Goal: Task Accomplishment & Management: Use online tool/utility

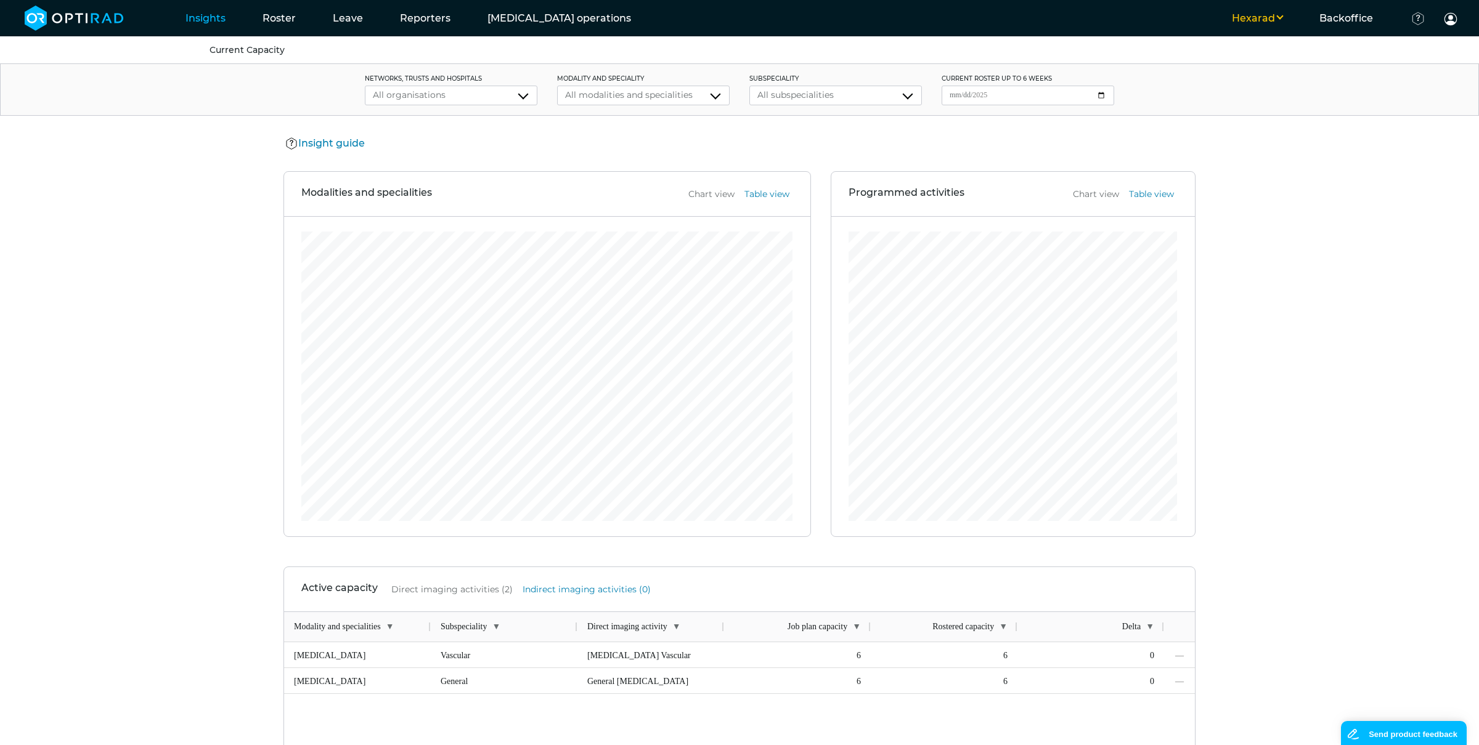
click at [727, 149] on div "Insight guide Insight guide Data Explanation Job plan capacity The total hours …" at bounding box center [739, 144] width 912 height 16
click at [575, 51] on link "Unassigned activities" at bounding box center [597, 49] width 95 height 11
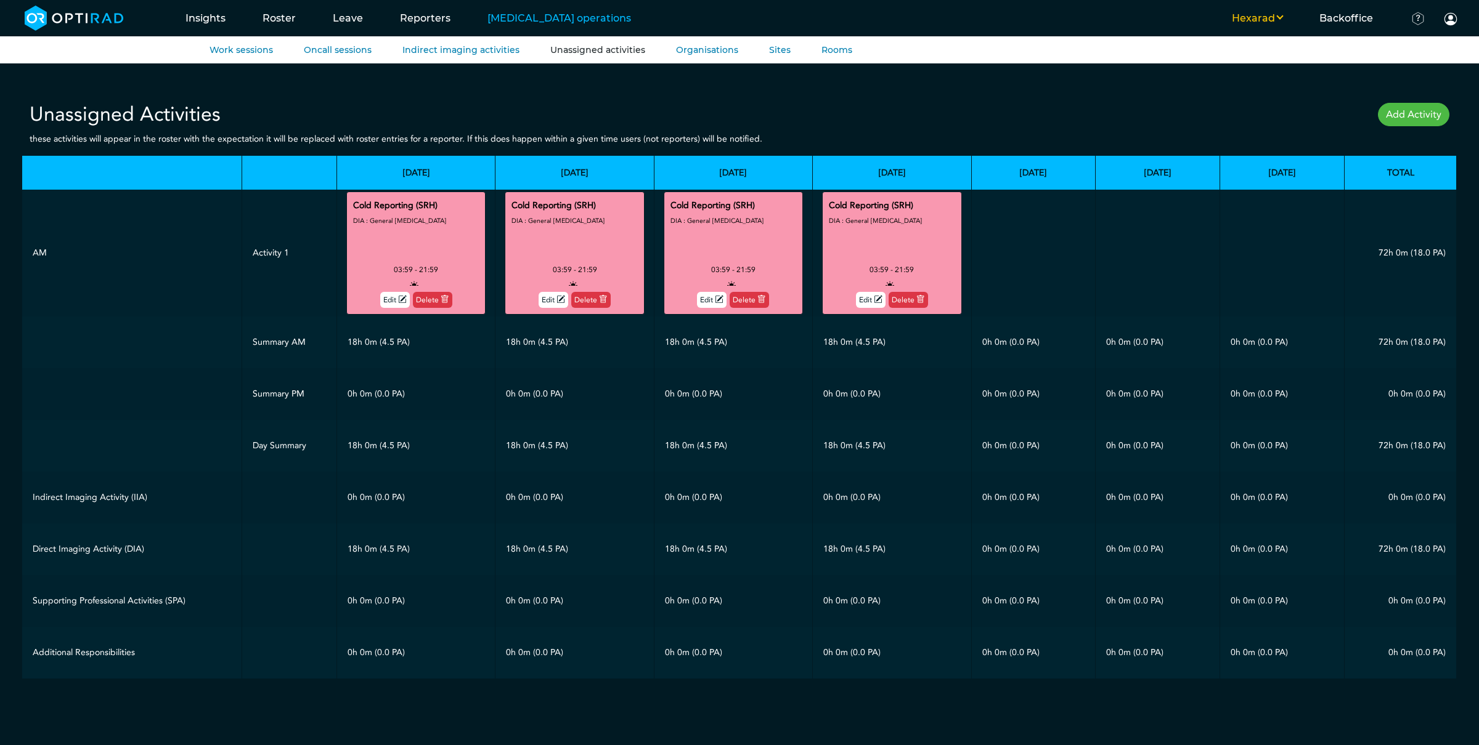
click at [1274, 15] on button "Hexarad" at bounding box center [1256, 18] width 87 height 15
click at [1248, 63] on button "WHTH" at bounding box center [1251, 61] width 97 height 22
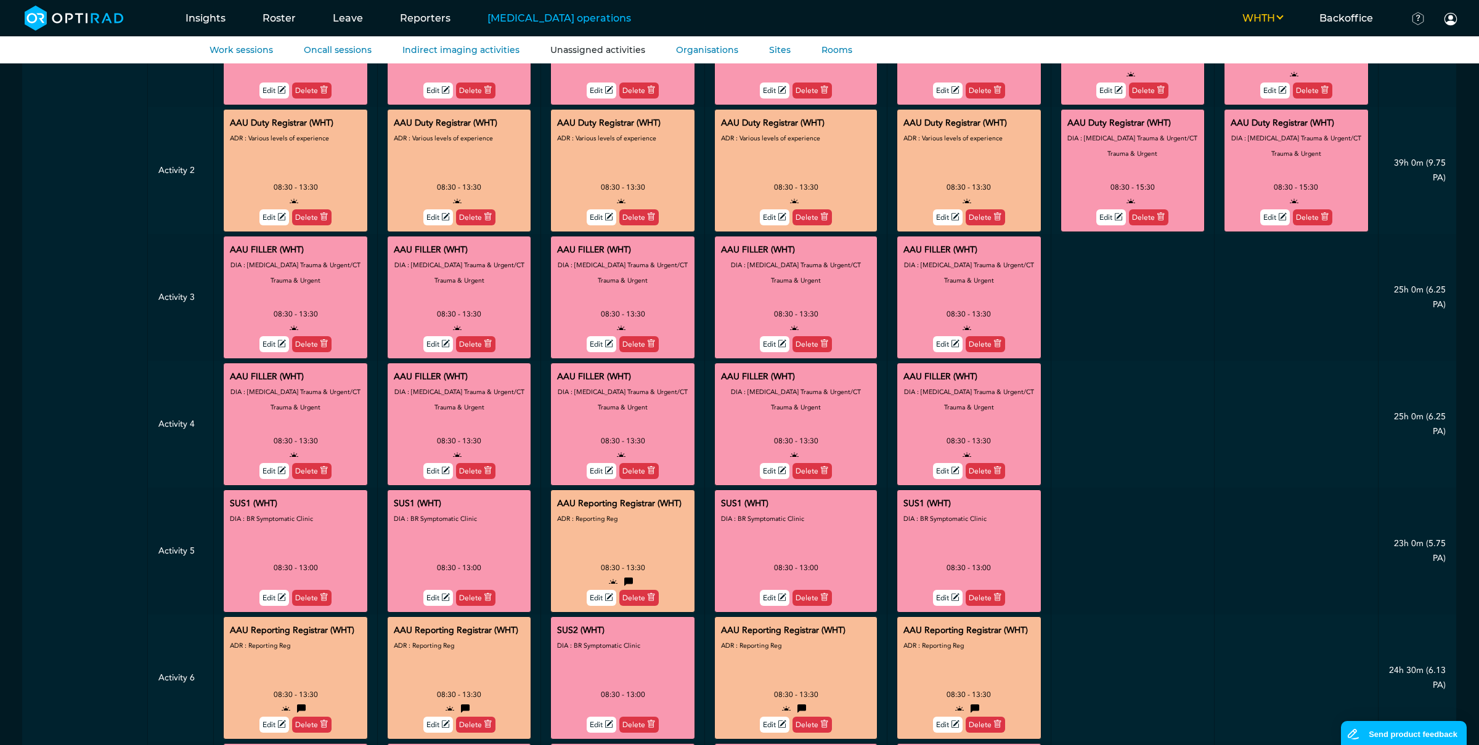
scroll to position [213, 0]
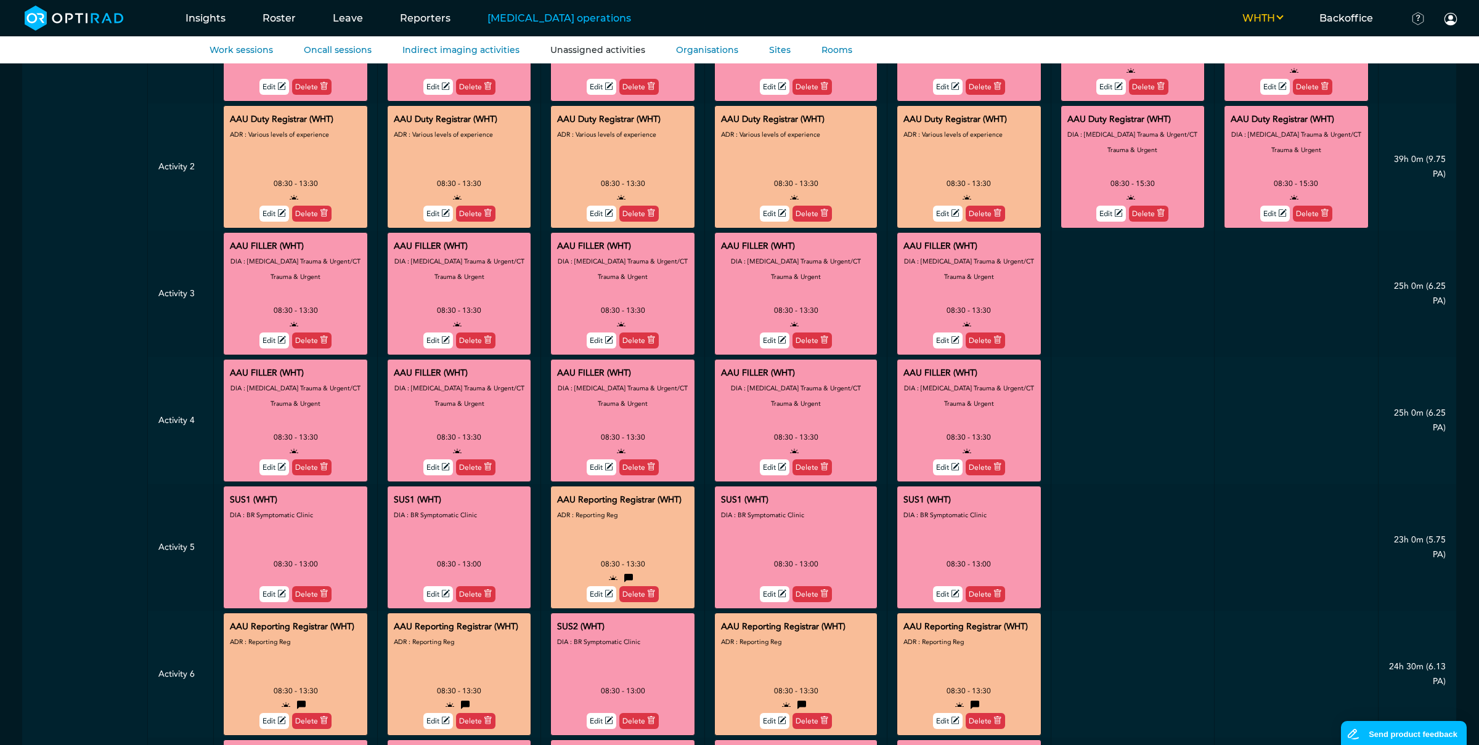
click at [281, 475] on div at bounding box center [295, 468] width 84 height 16
click at [285, 463] on icon at bounding box center [281, 468] width 9 height 10
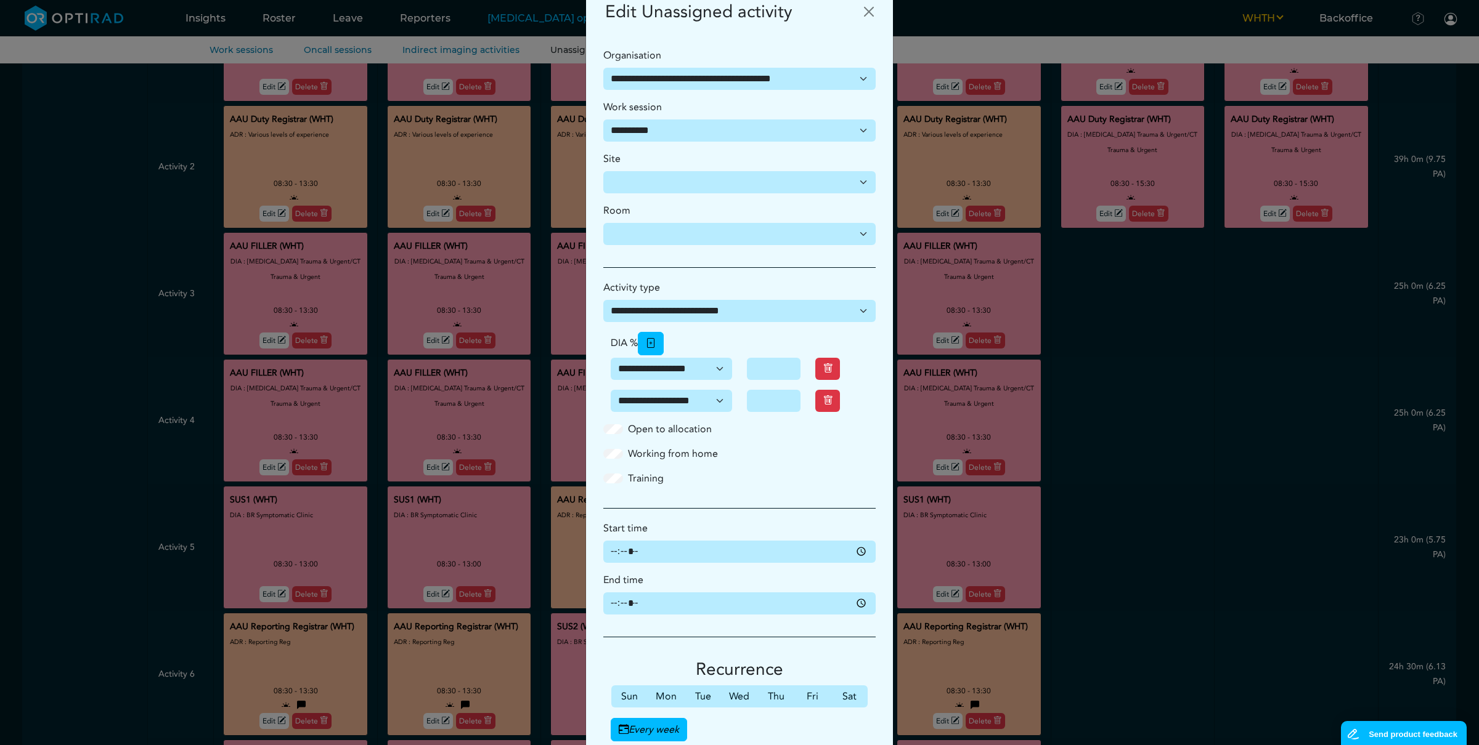
scroll to position [0, 0]
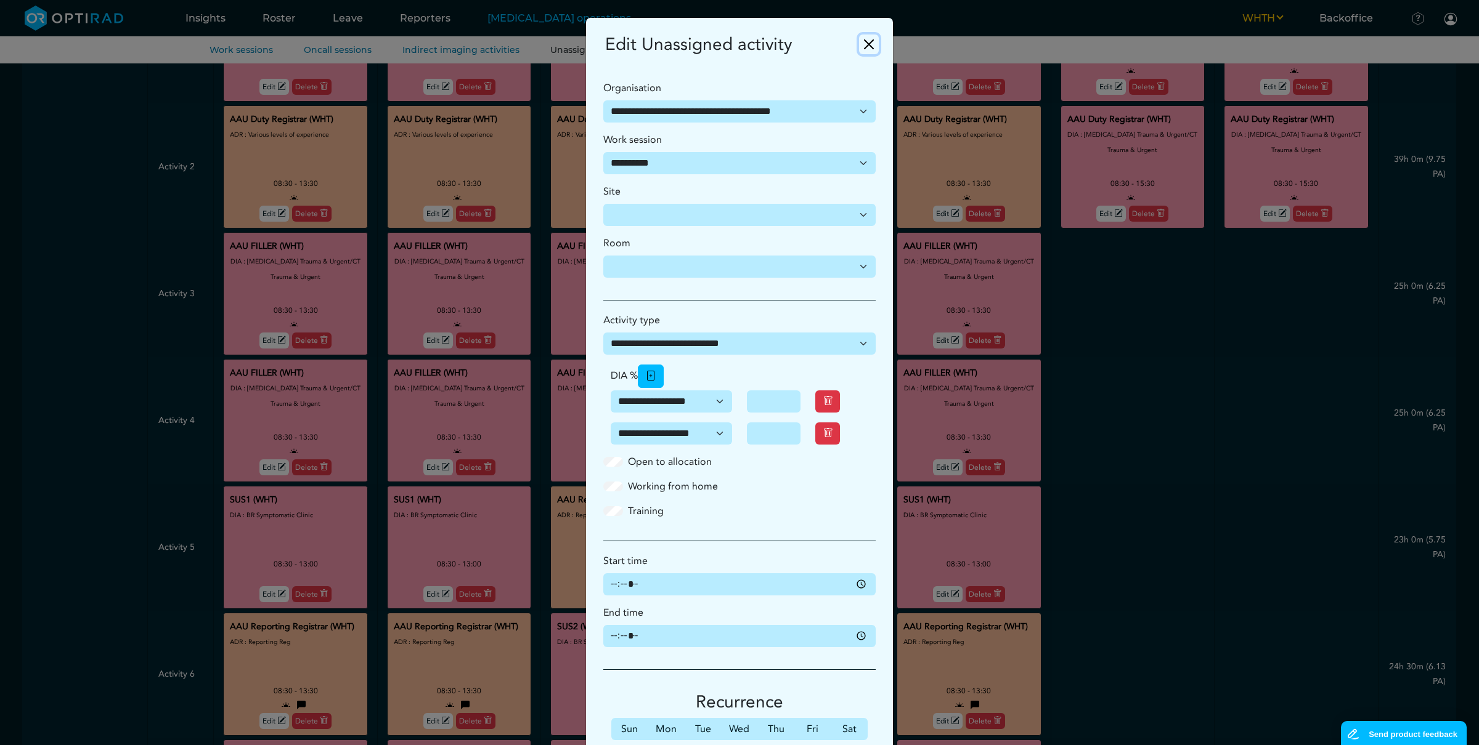
click at [874, 43] on button "Close" at bounding box center [869, 45] width 20 height 20
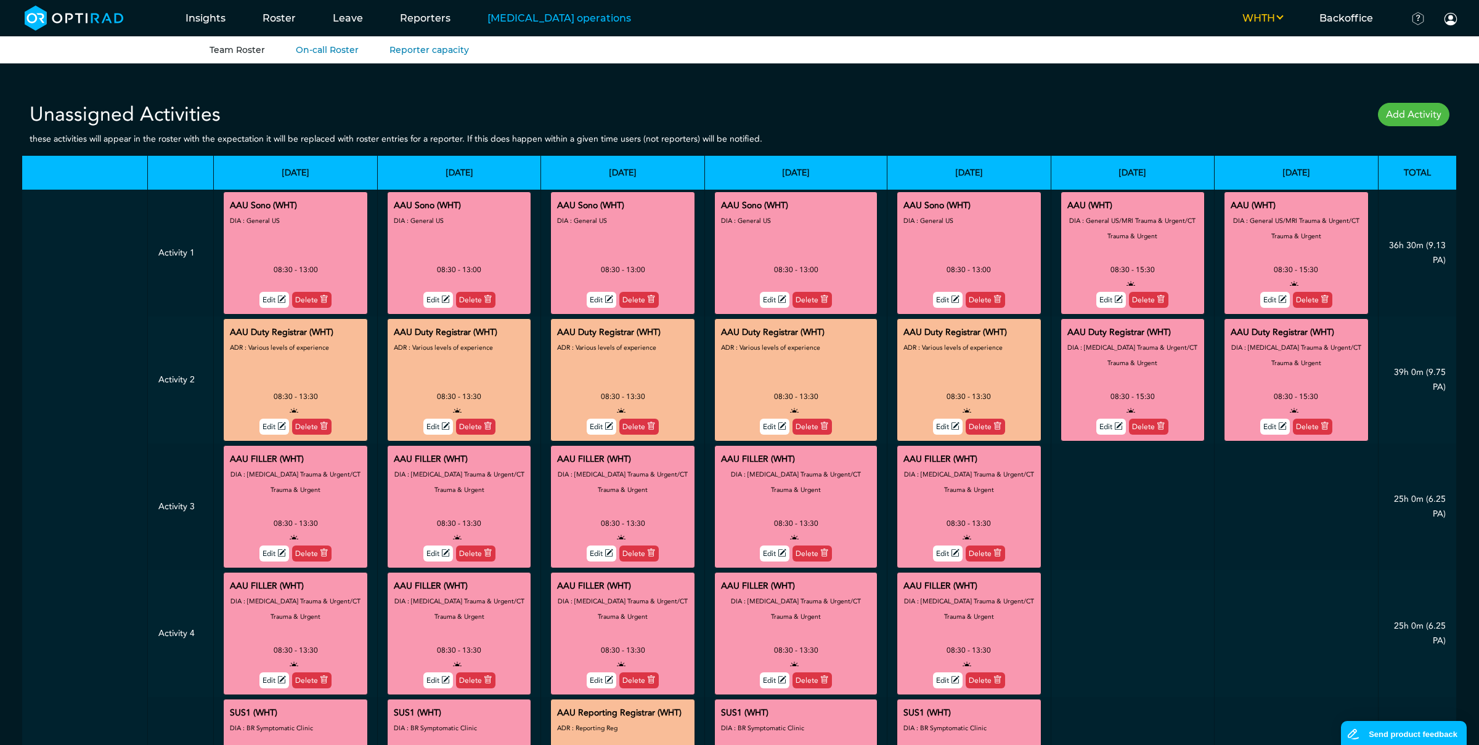
click at [247, 51] on link "Team Roster" at bounding box center [236, 49] width 55 height 11
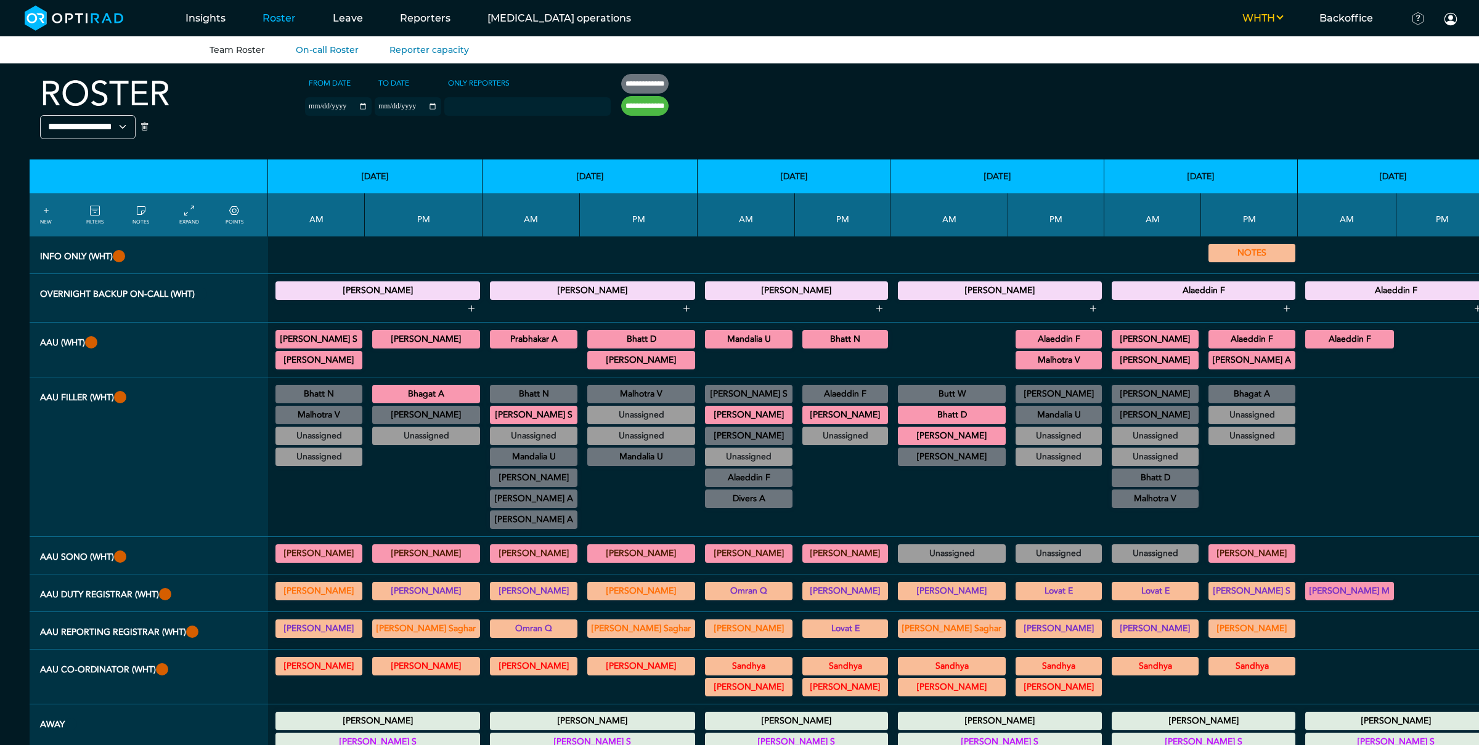
scroll to position [11, 0]
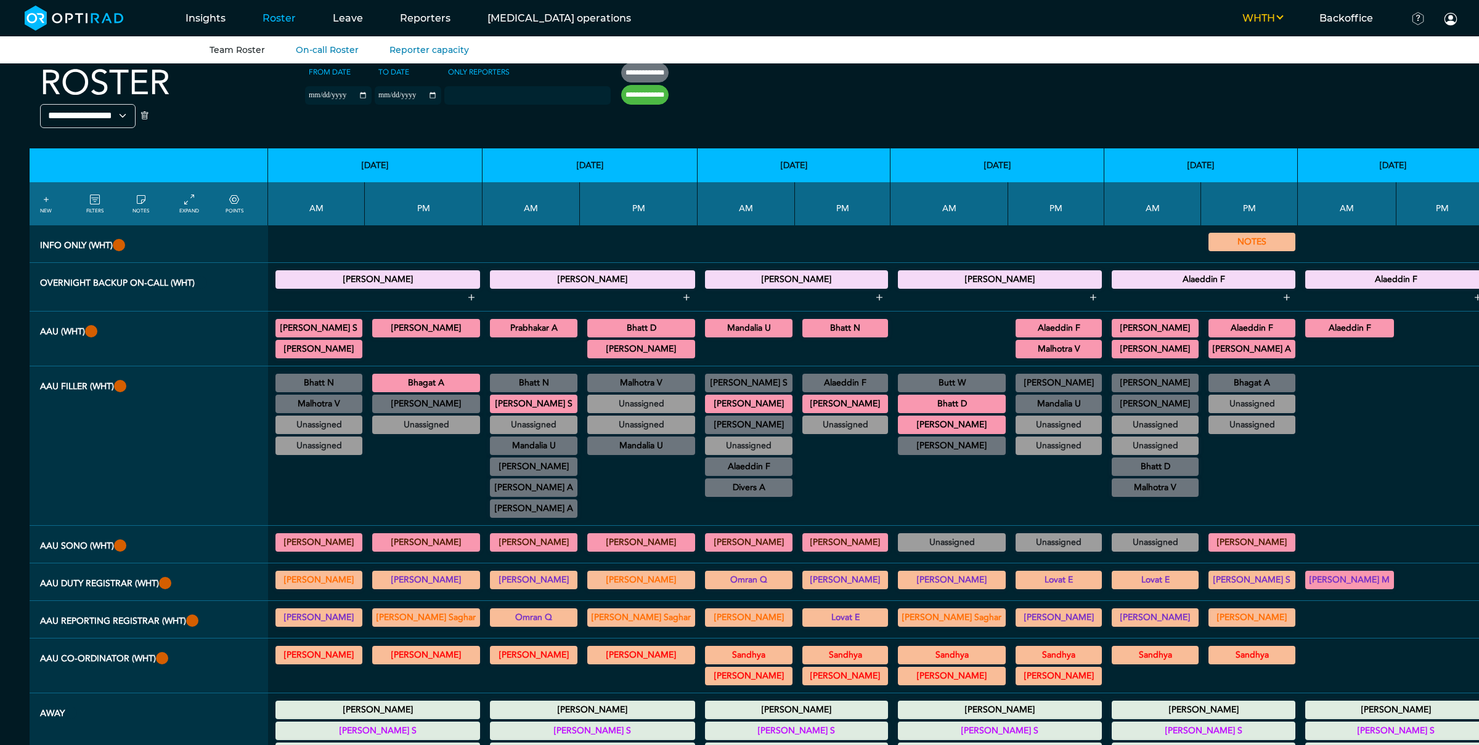
click at [520, 495] on summary "[PERSON_NAME] A" at bounding box center [534, 488] width 84 height 15
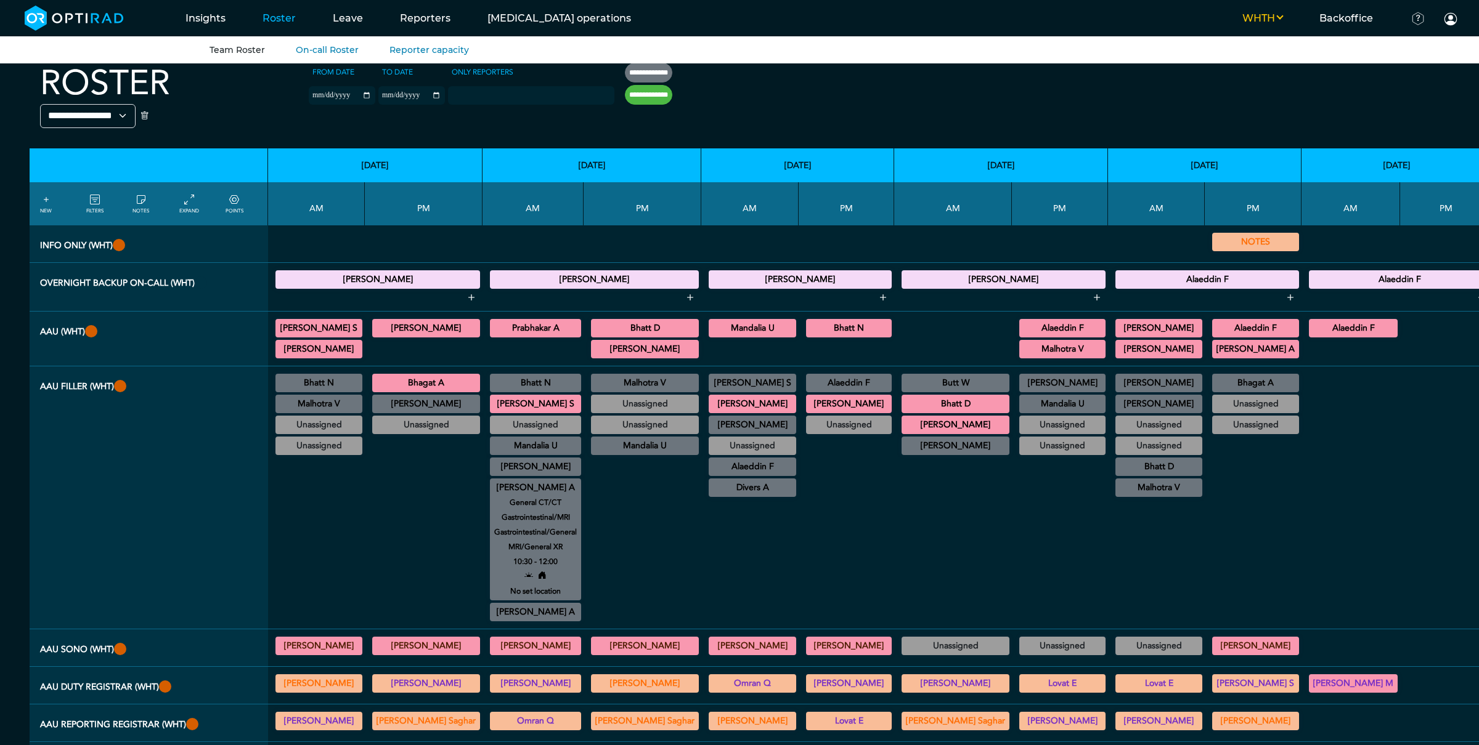
click at [514, 620] on summary "[PERSON_NAME] A" at bounding box center [535, 612] width 87 height 15
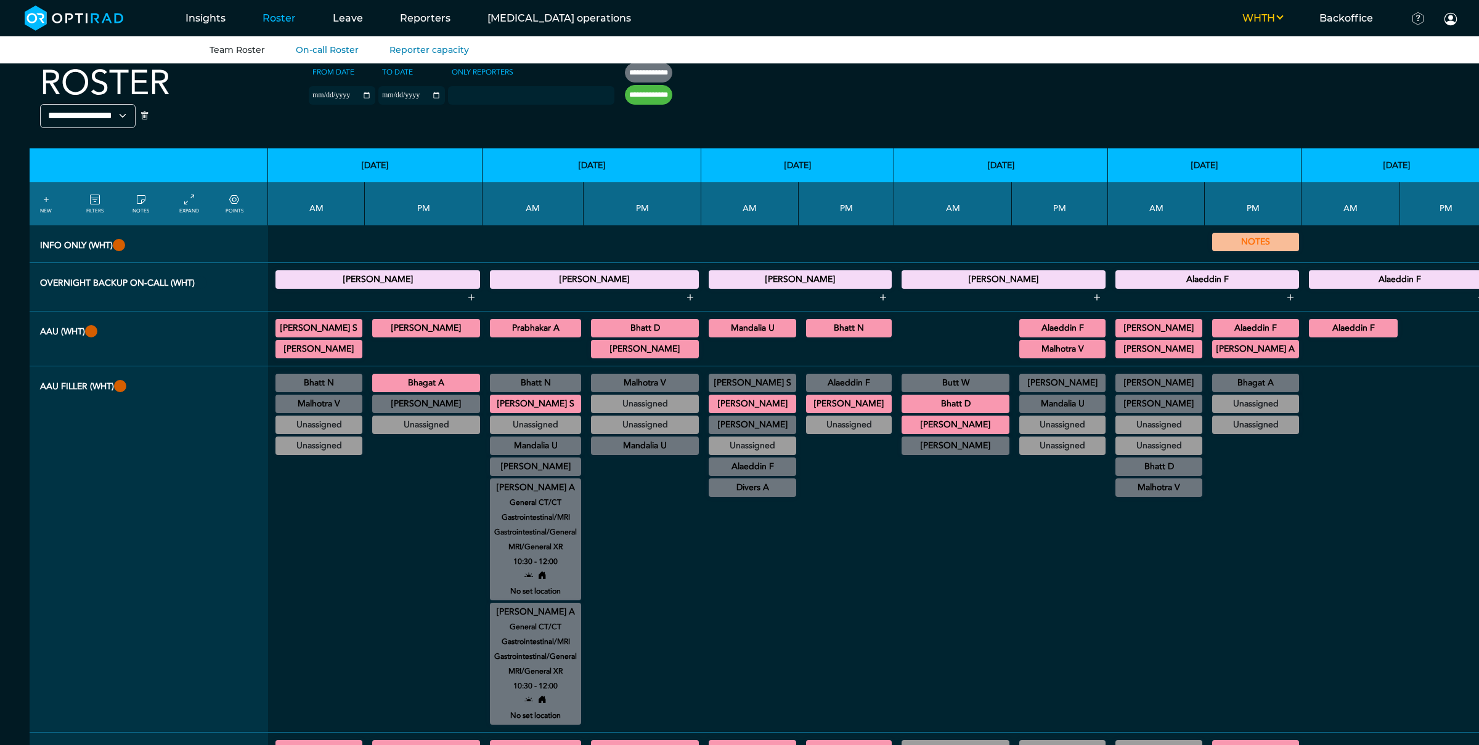
click at [534, 495] on summary "[PERSON_NAME] A" at bounding box center [535, 488] width 87 height 15
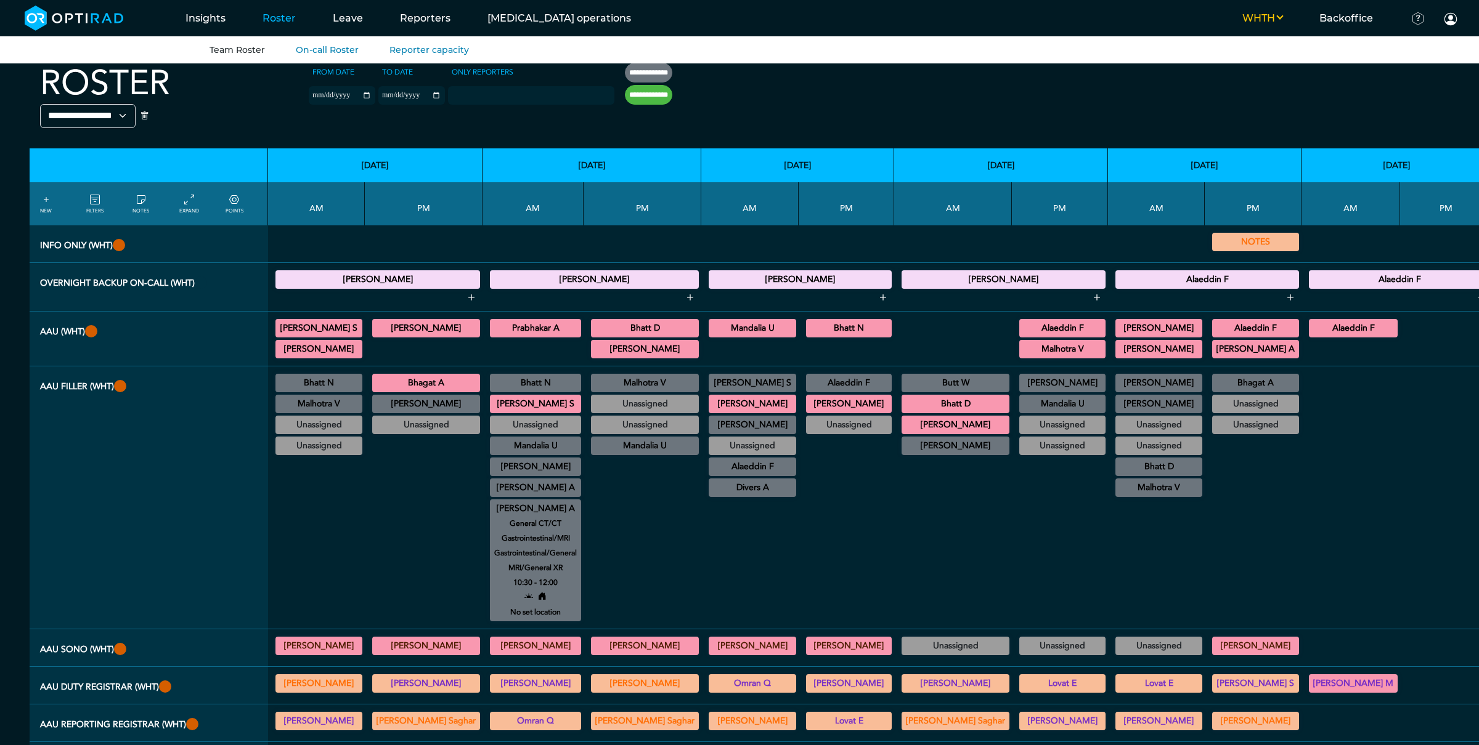
click at [521, 527] on small "General CT/CT Gastrointestinal/MRI Gastrointestinal/General MRI/General XR" at bounding box center [535, 545] width 102 height 59
click at [529, 516] on summary "[PERSON_NAME] A" at bounding box center [535, 509] width 87 height 15
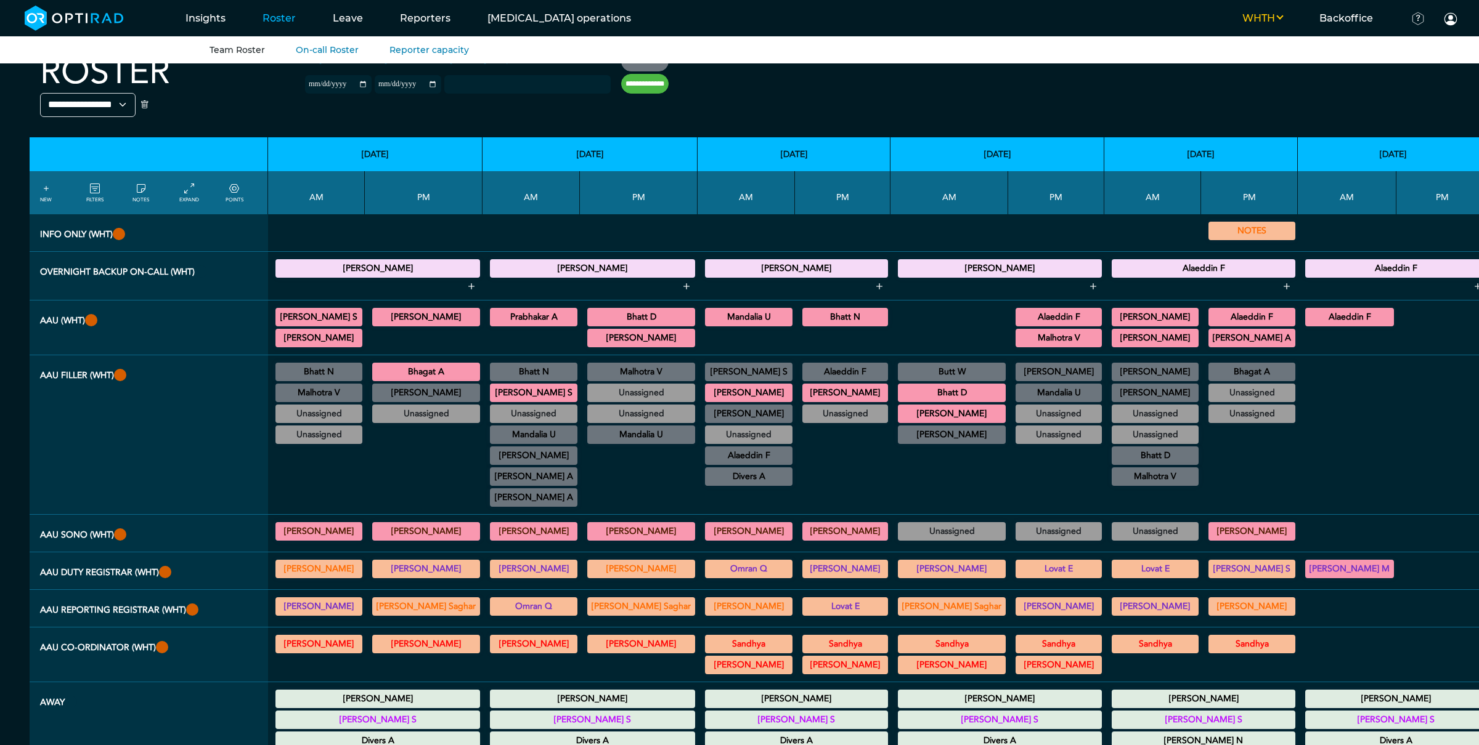
scroll to position [32, 0]
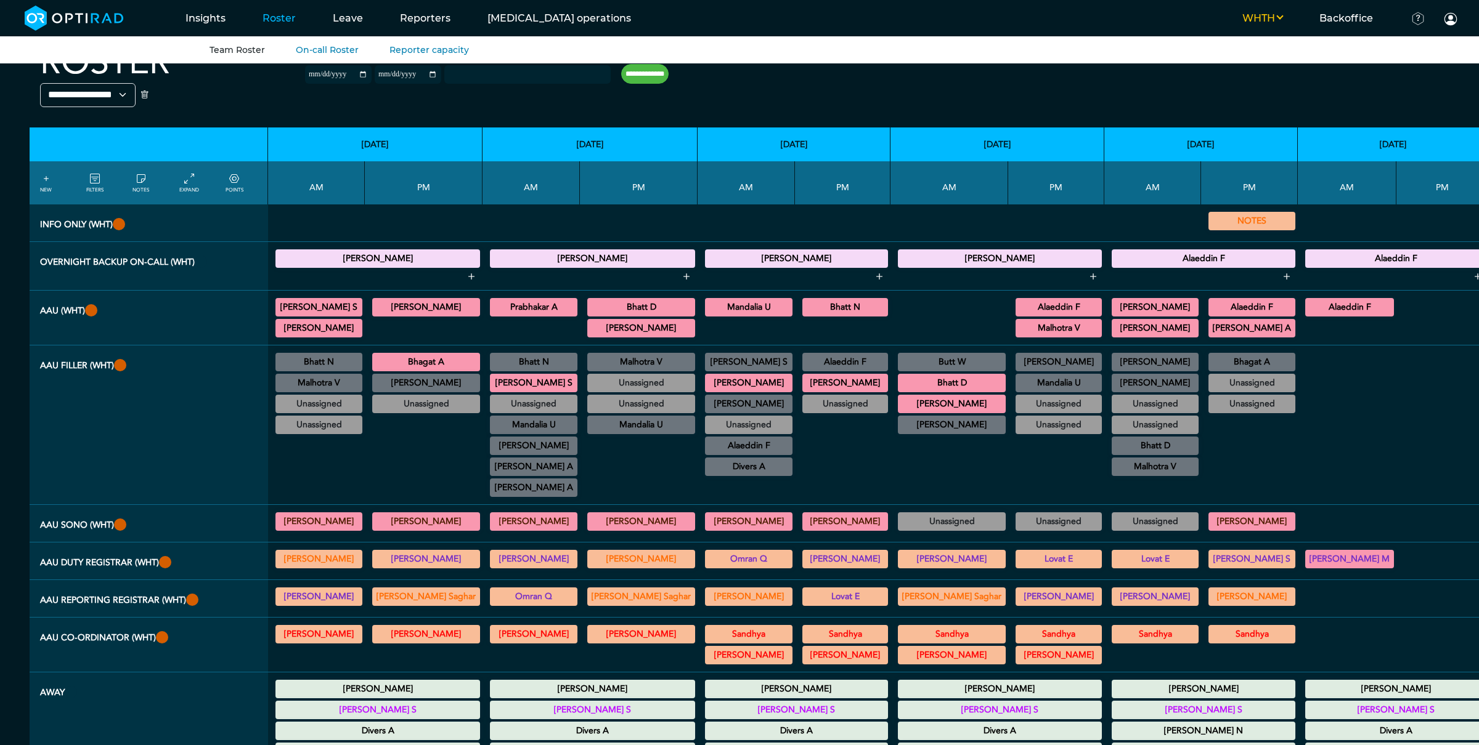
click at [328, 379] on div "Malhotra V General US/US Diagnostic MSK/US Gynaecology/US Interventional H&N/US…" at bounding box center [318, 383] width 87 height 18
click at [327, 382] on summary "Malhotra V" at bounding box center [318, 383] width 83 height 15
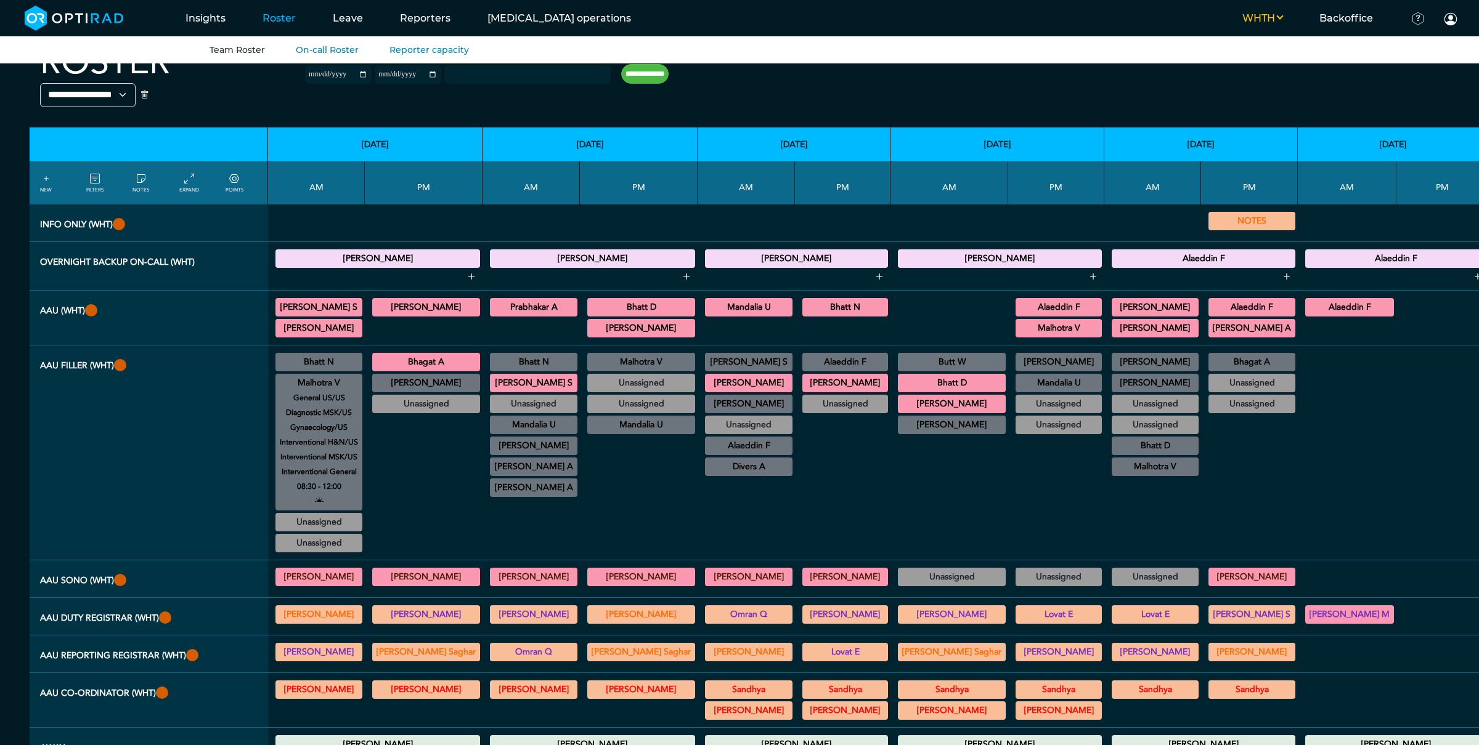
click at [484, 79] on div at bounding box center [527, 74] width 166 height 18
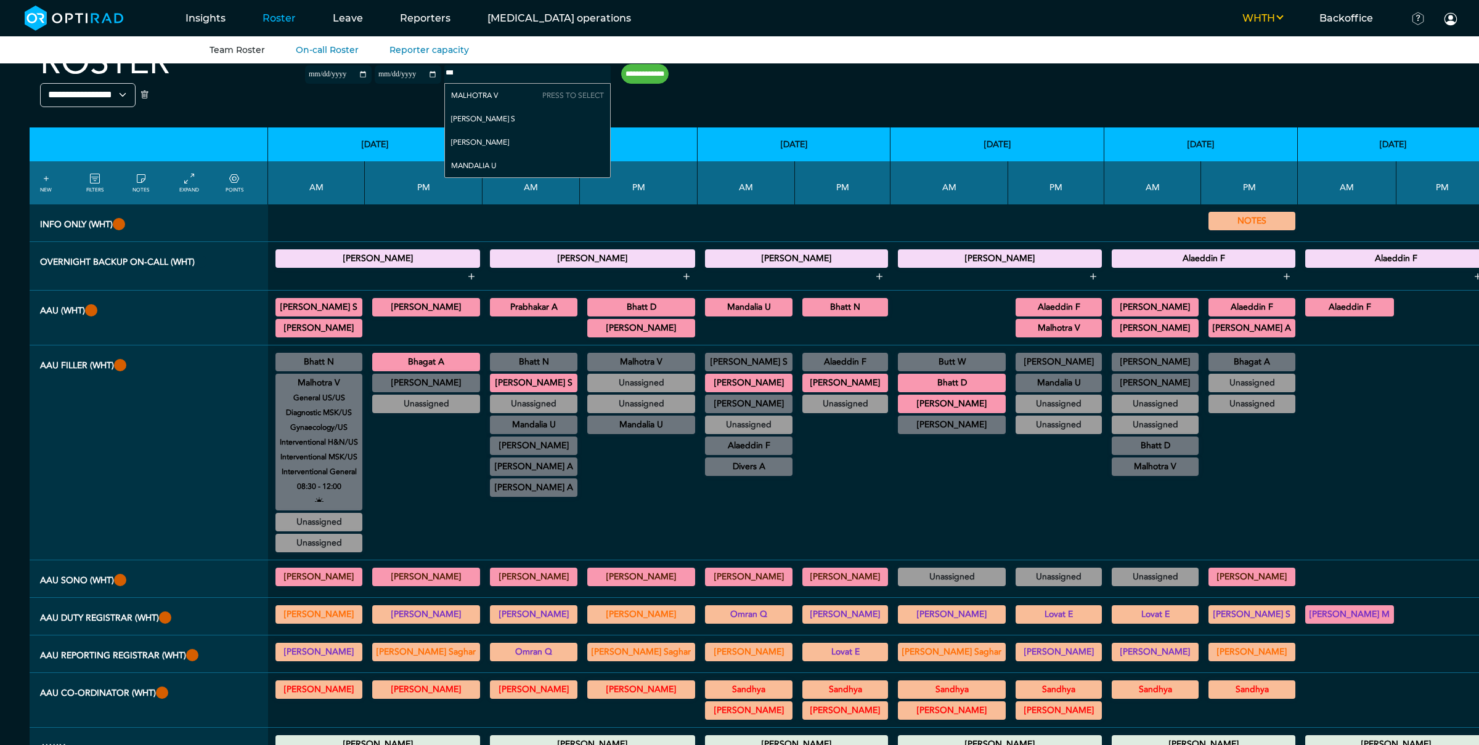
type input "****"
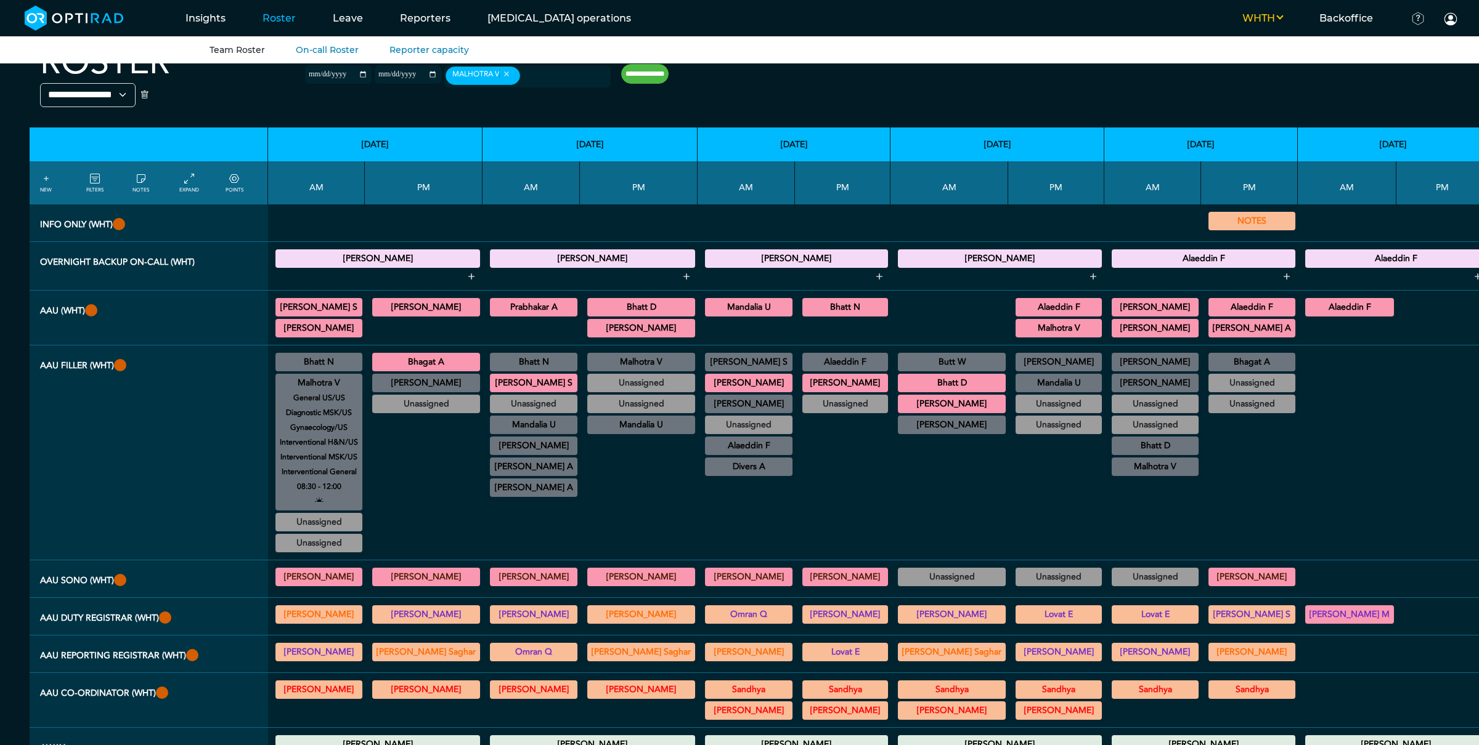
click at [621, 71] on input "**********" at bounding box center [644, 74] width 47 height 20
type input "**********"
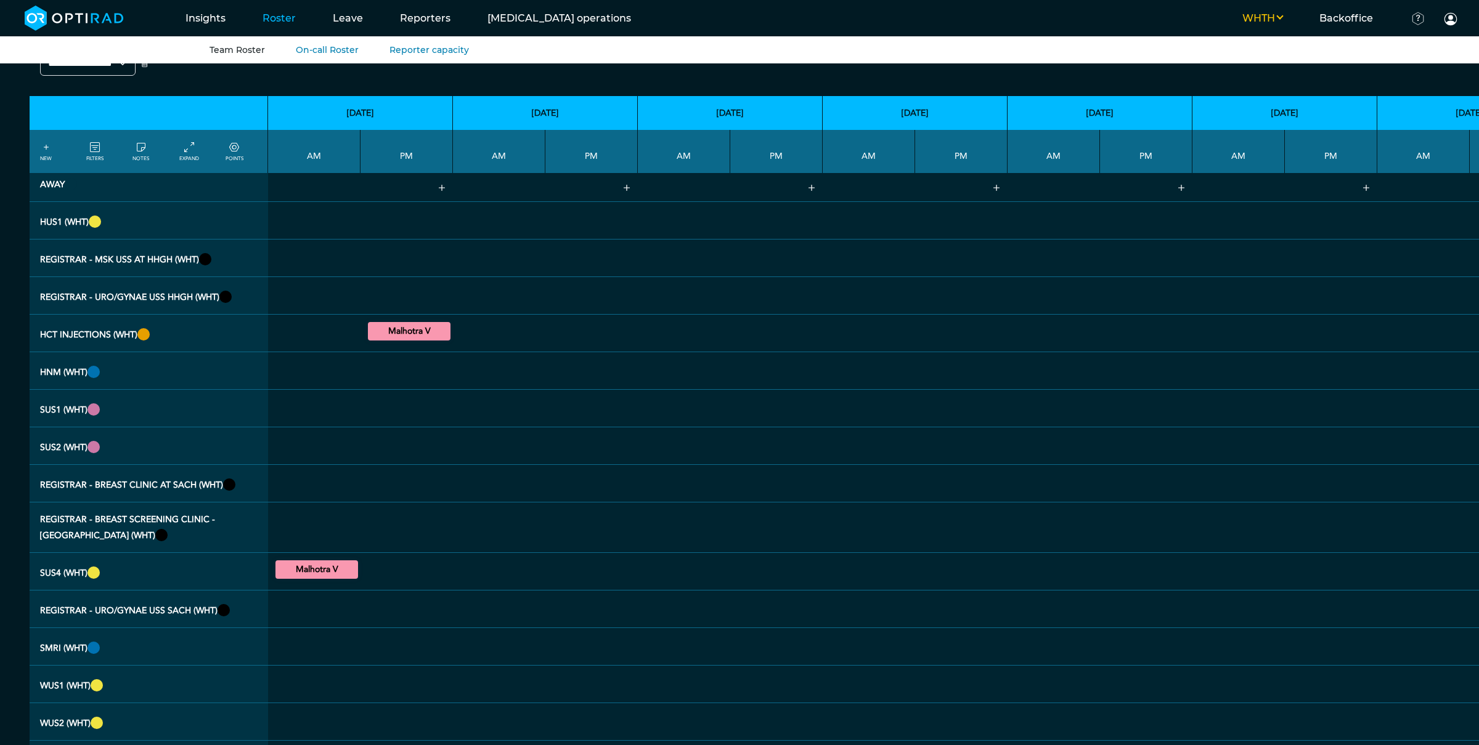
scroll to position [399, 0]
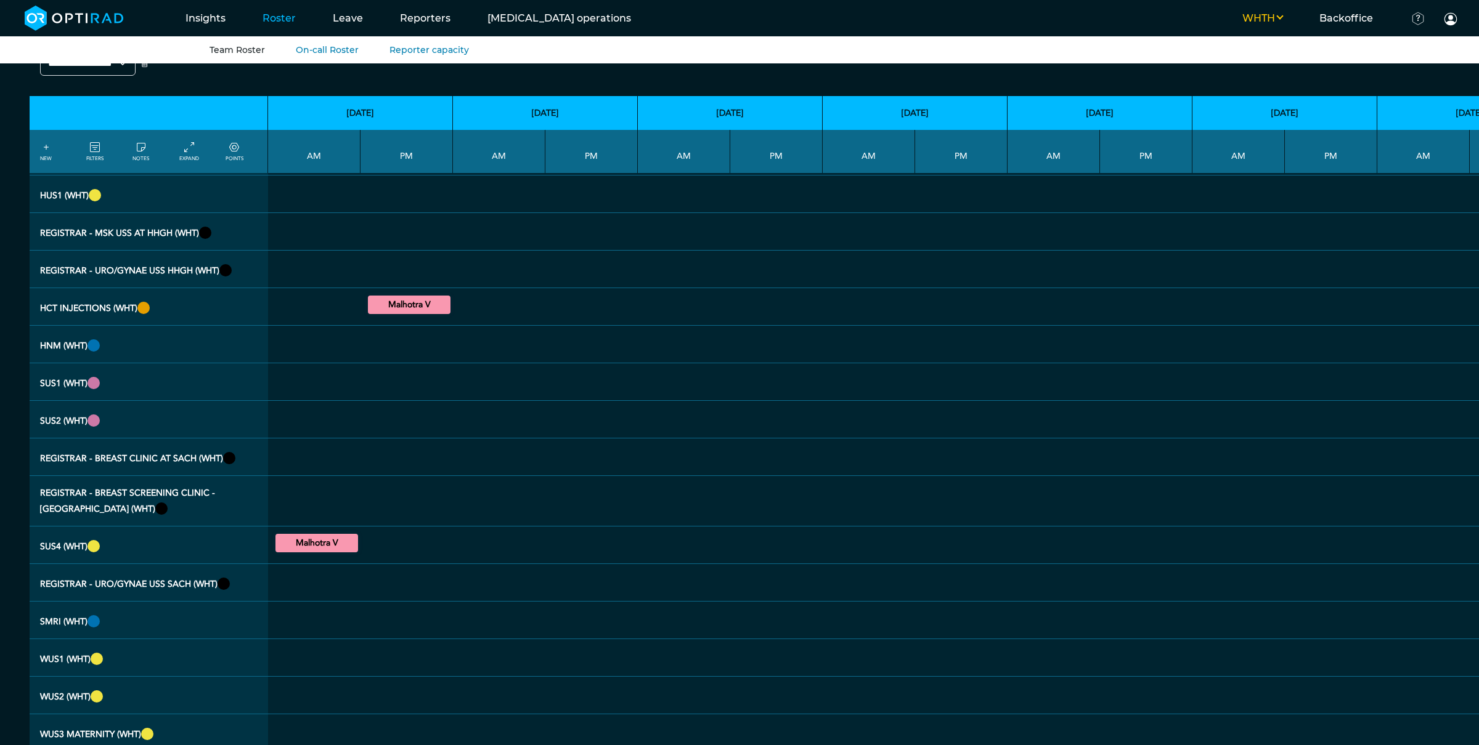
click at [330, 551] on summary "Malhotra V" at bounding box center [316, 543] width 79 height 15
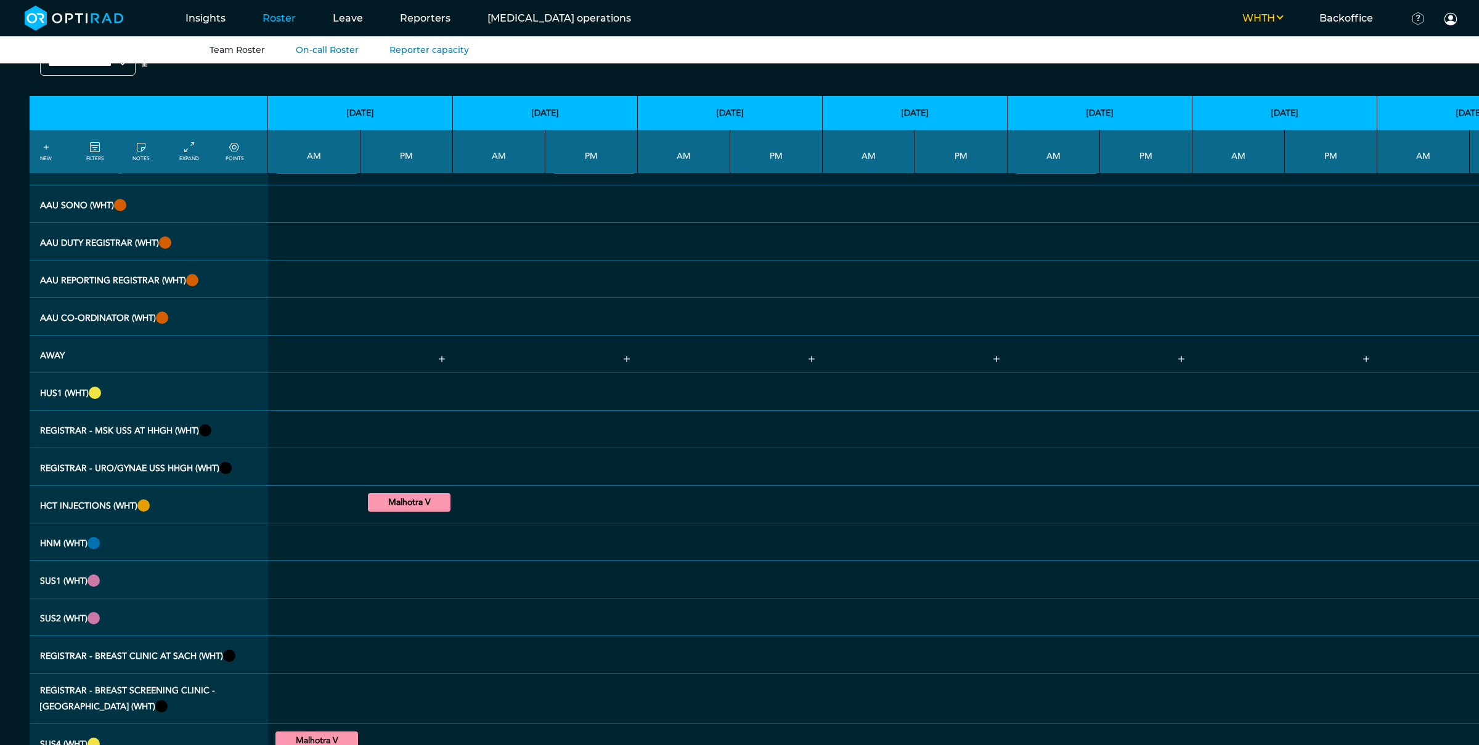
scroll to position [0, 0]
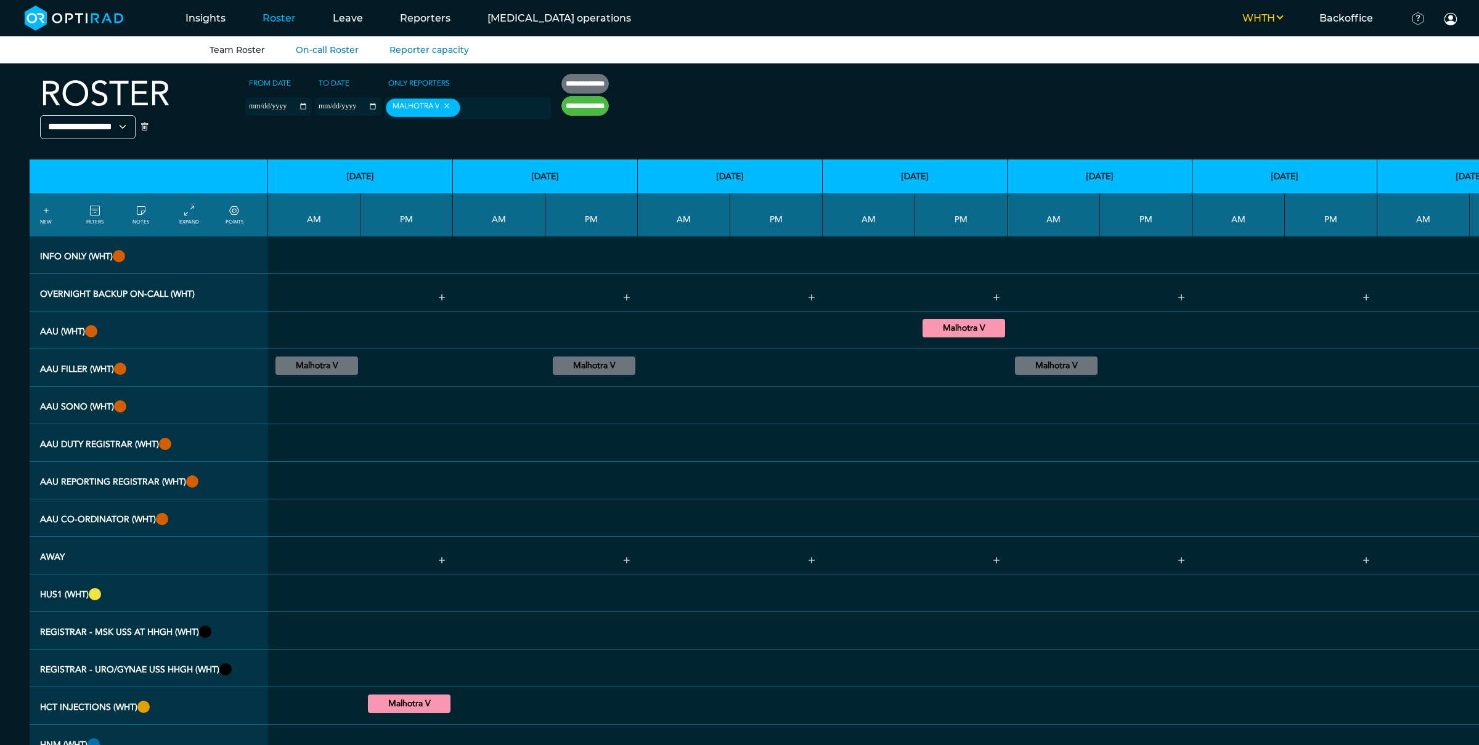
click at [317, 370] on summary "Malhotra V" at bounding box center [316, 366] width 79 height 15
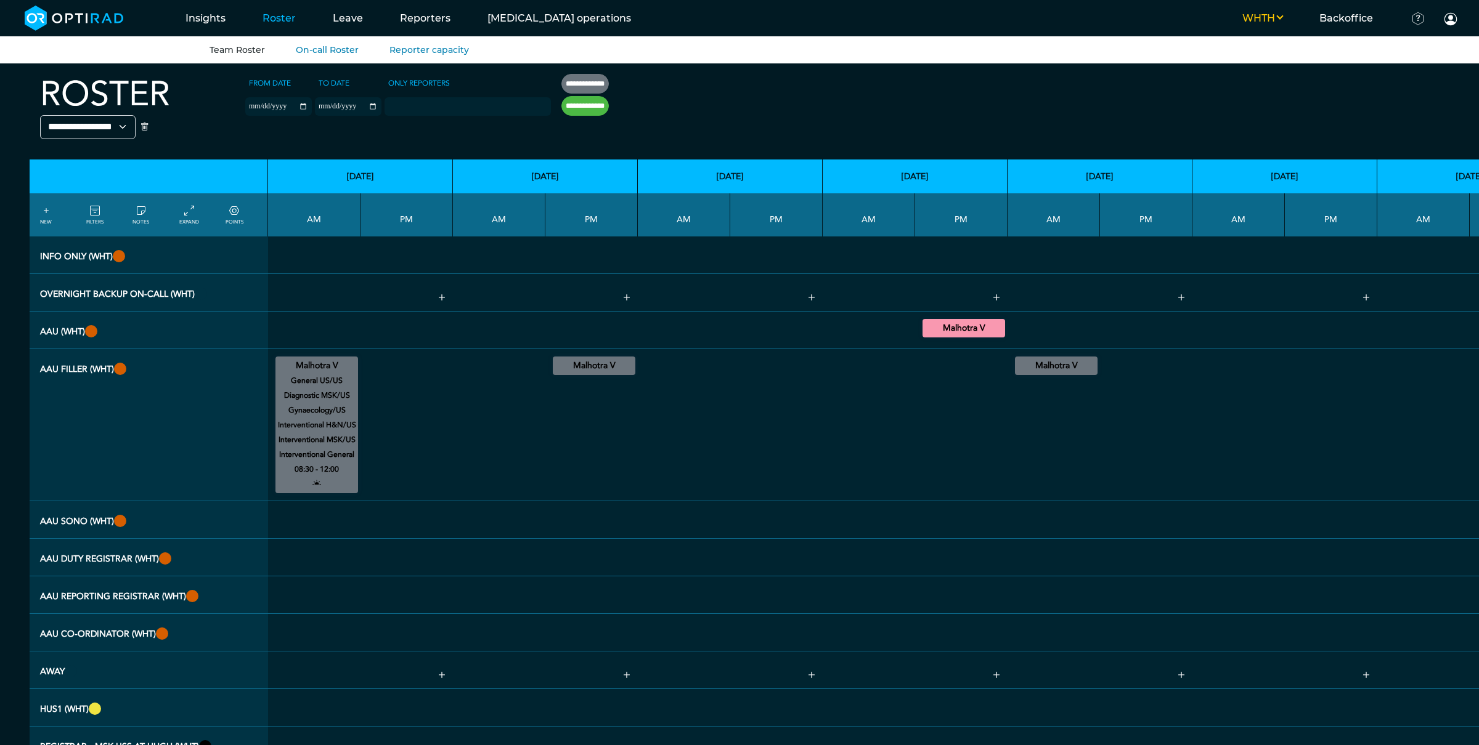
click at [593, 107] on input "**********" at bounding box center [584, 106] width 47 height 20
type input "**********"
